Goal: Information Seeking & Learning: Learn about a topic

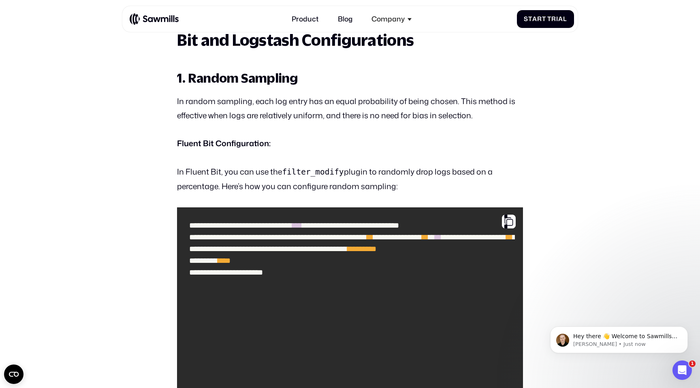
scroll to position [866, 0]
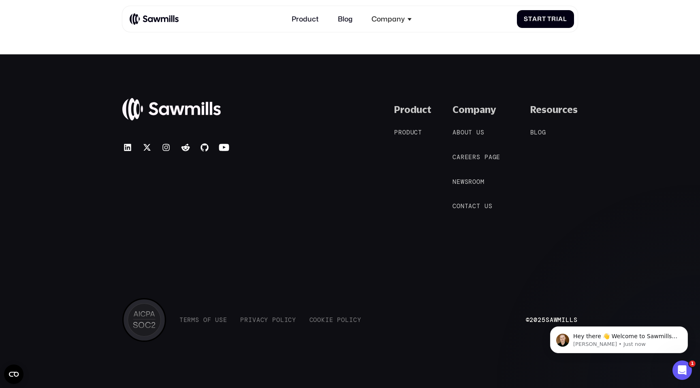
scroll to position [4968, 0]
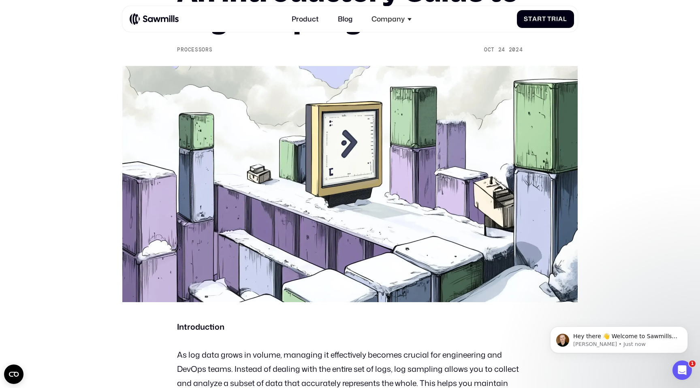
scroll to position [0, 0]
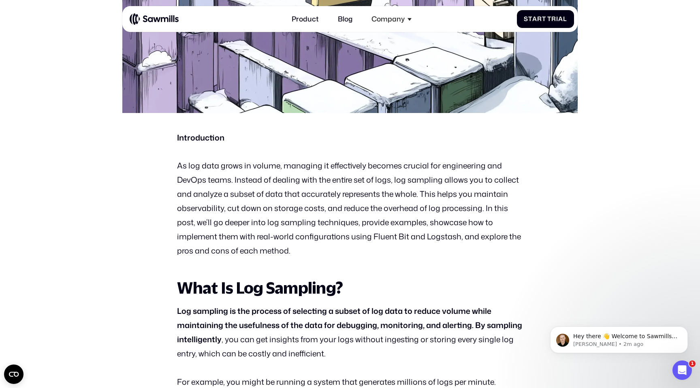
scroll to position [319, 0]
